Goal: Task Accomplishment & Management: Use online tool/utility

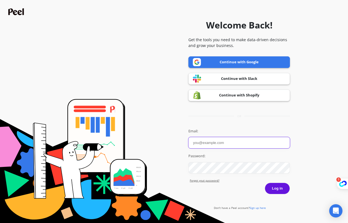
type input "[PERSON_NAME][EMAIL_ADDRESS][PERSON_NAME][DOMAIN_NAME]"
click at [254, 61] on link "Continue with Google" at bounding box center [238, 62] width 101 height 12
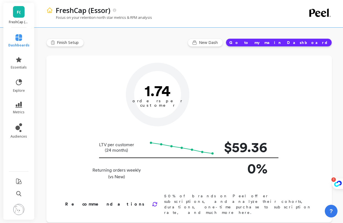
type input "Champions"
type input "17295"
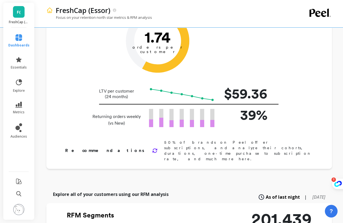
scroll to position [55, 0]
